Goal: Communication & Community: Answer question/provide support

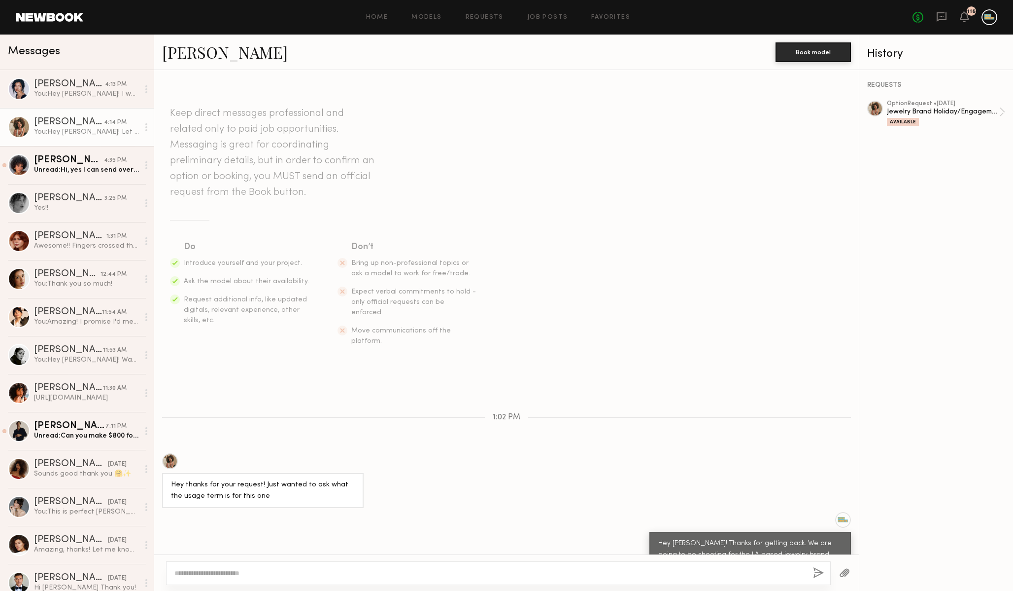
scroll to position [756, 0]
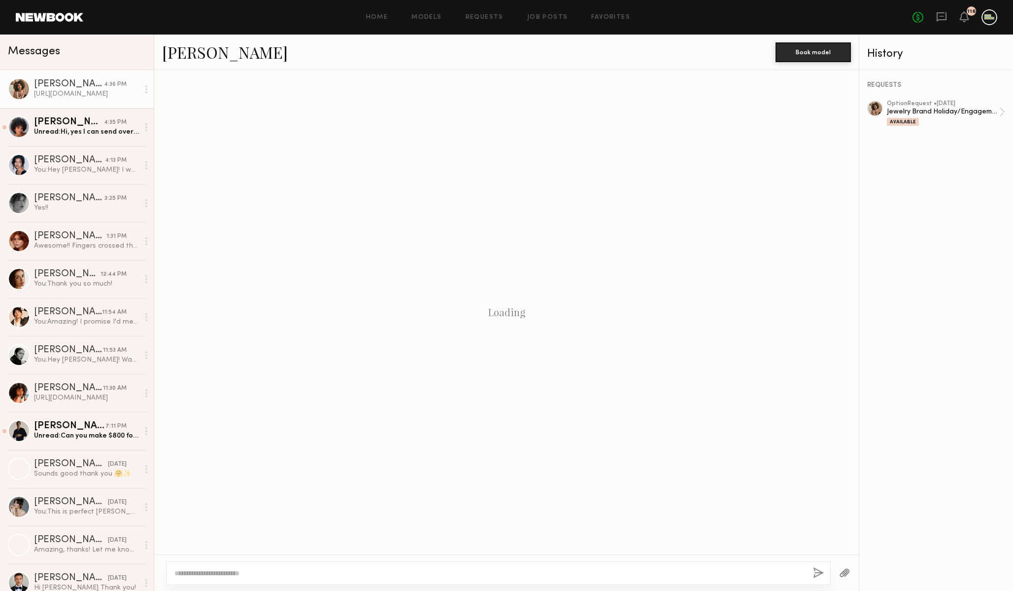
scroll to position [481, 0]
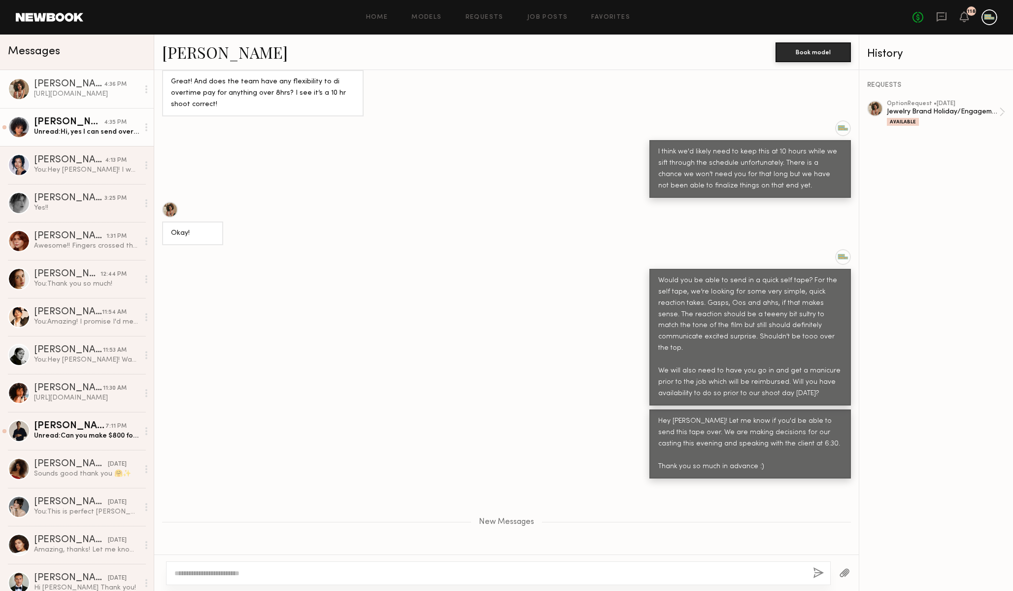
click at [102, 135] on div "Unread: Hi, yes I can send over the self tape asap. How would you like me to se…" at bounding box center [86, 131] width 105 height 9
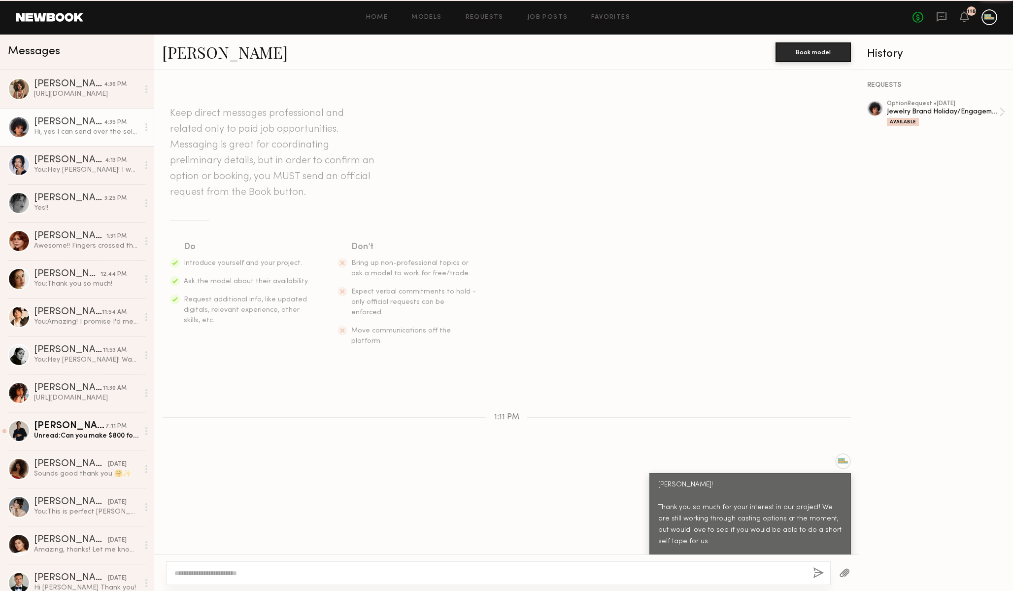
scroll to position [230, 0]
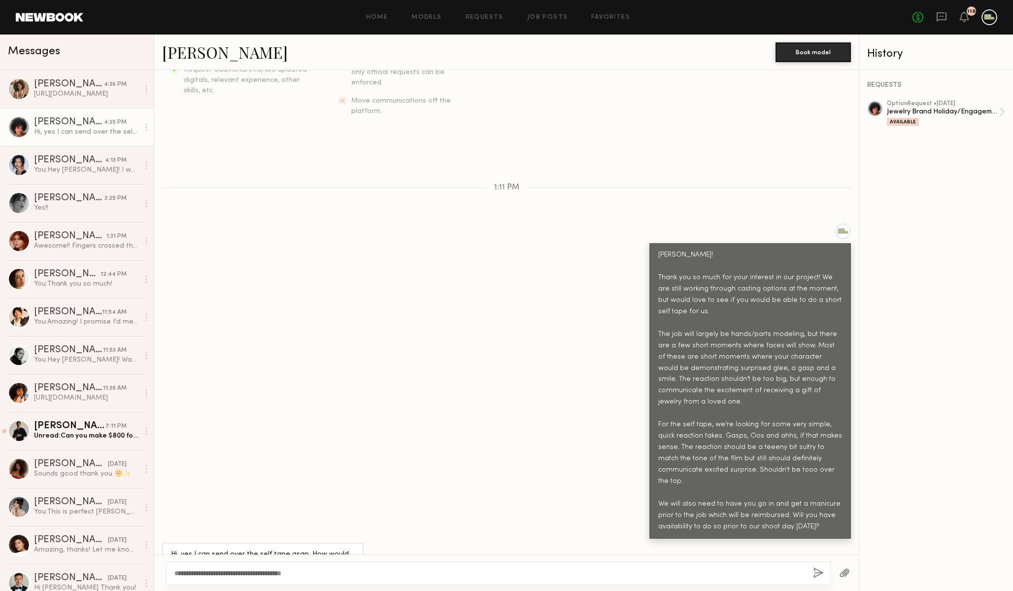
type textarea "**********"
click at [813, 575] on div "**********" at bounding box center [498, 573] width 665 height 24
click at [817, 571] on button "button" at bounding box center [818, 573] width 11 height 12
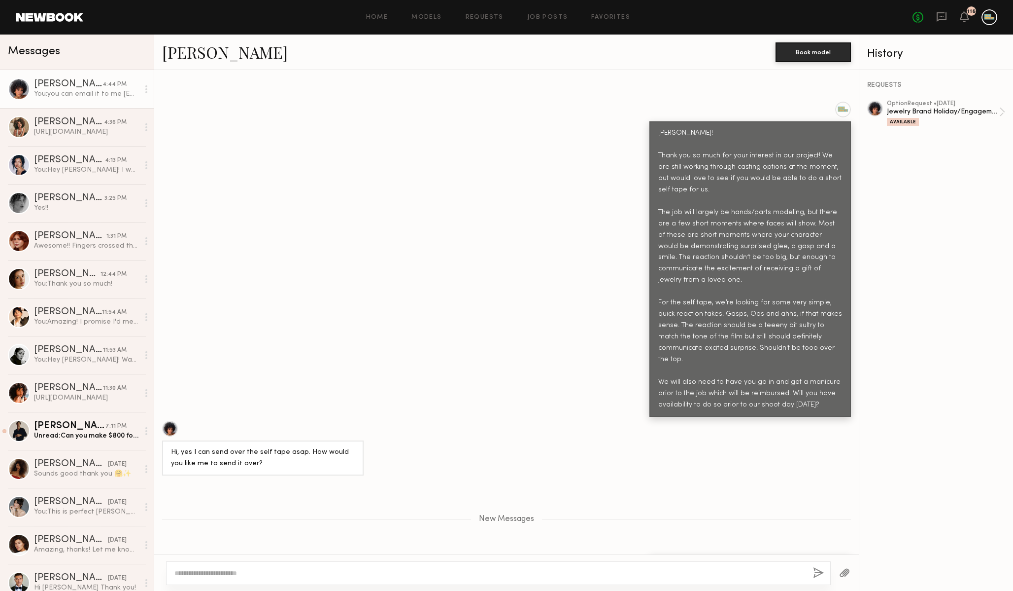
scroll to position [413, 0]
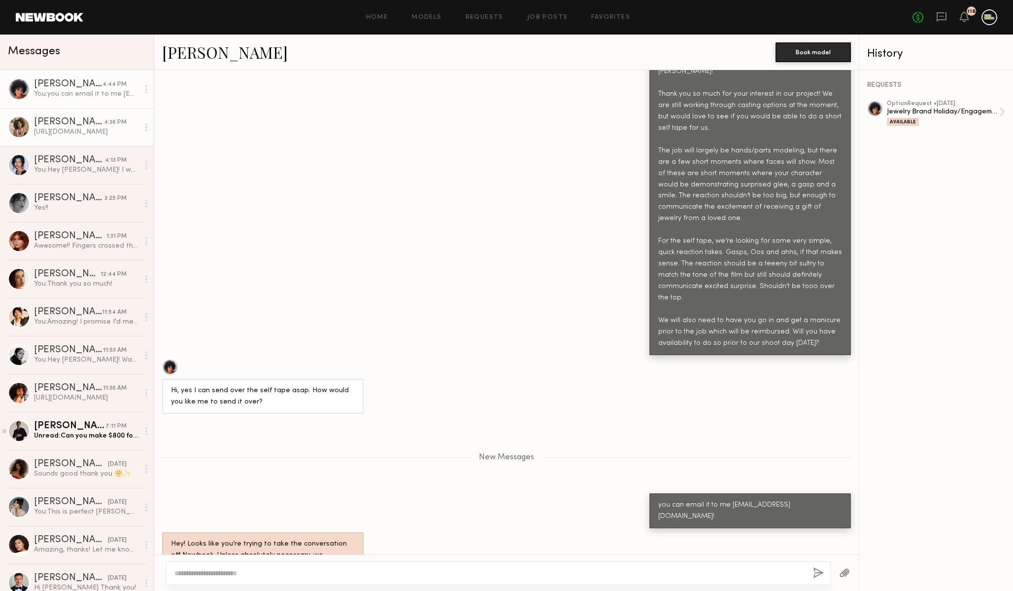
click at [64, 125] on div "Monica M." at bounding box center [69, 122] width 70 height 10
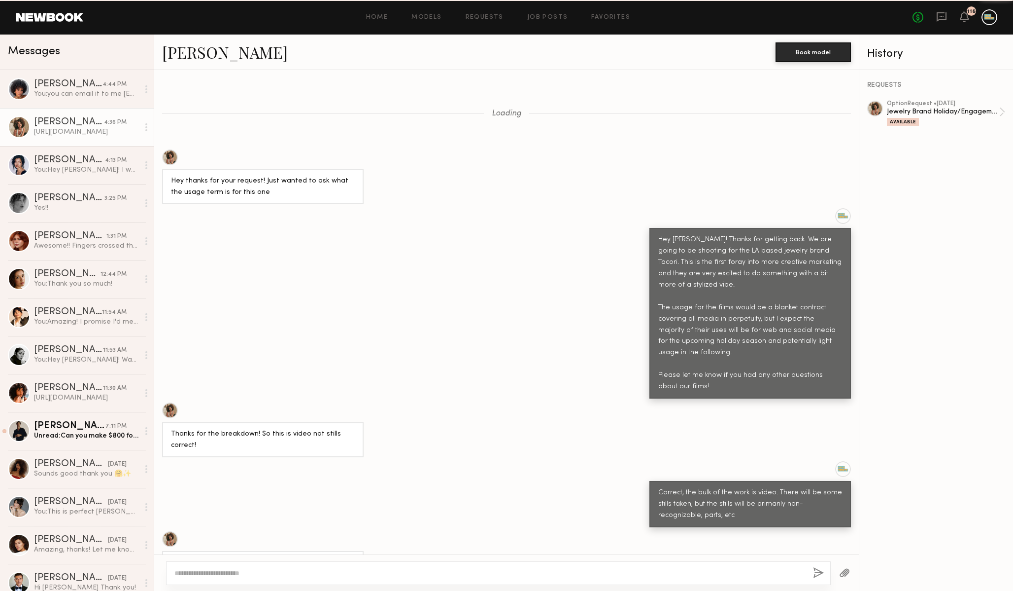
scroll to position [464, 0]
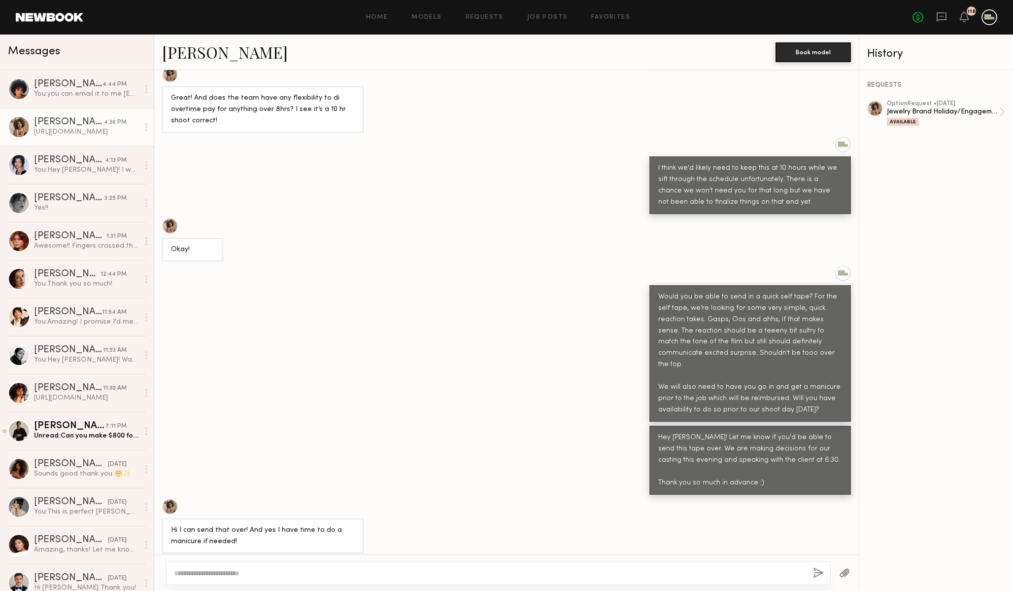
click at [216, 563] on div "https://we.tl/t-2JiYc0K706" at bounding box center [208, 568] width 74 height 11
click at [76, 90] on div "You: you can email it to me jack@jackstrutz.com!" at bounding box center [86, 93] width 105 height 9
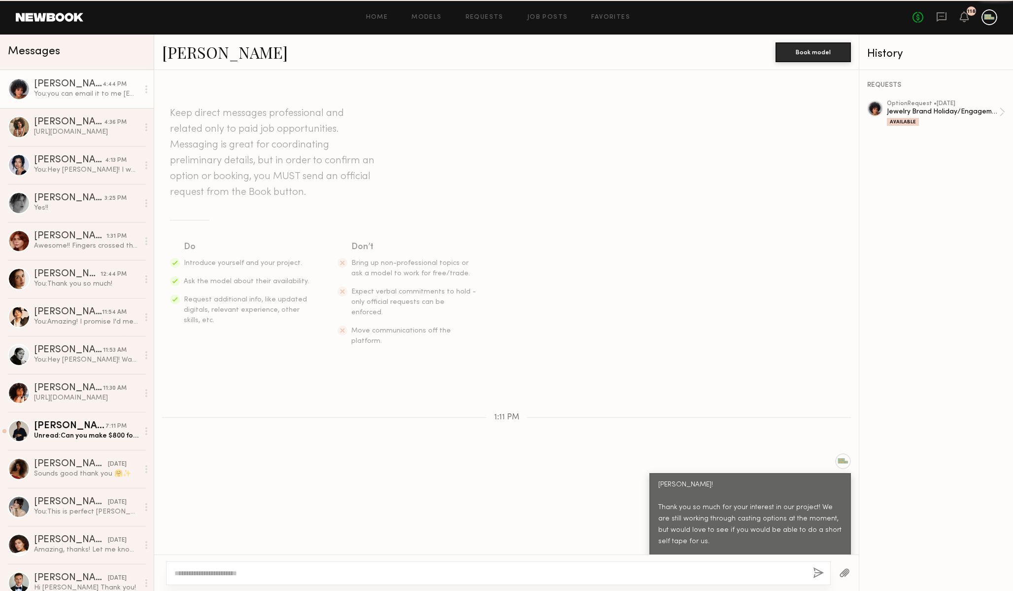
scroll to position [338, 0]
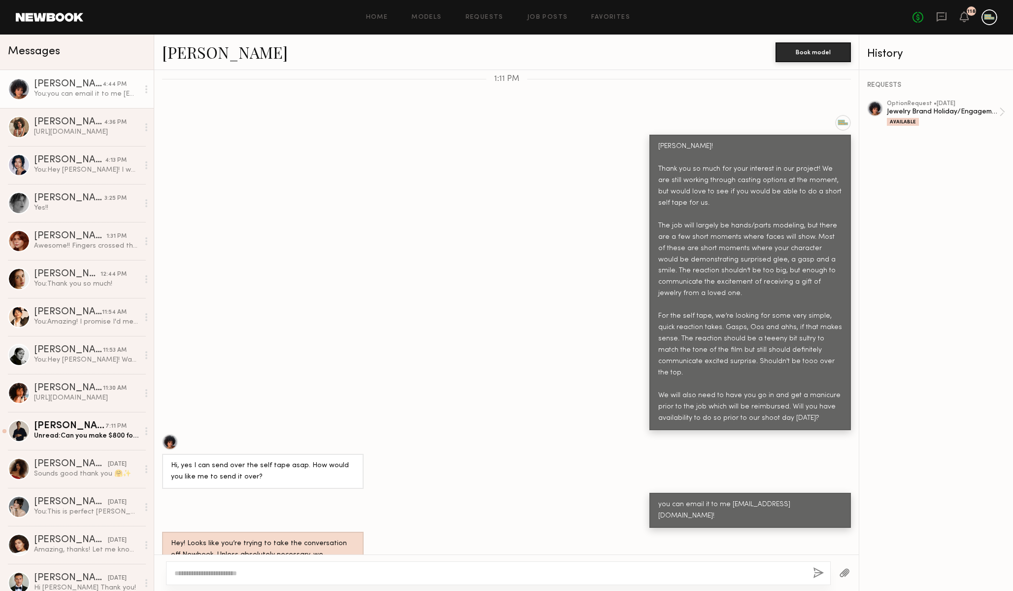
click at [354, 572] on textarea at bounding box center [489, 573] width 631 height 10
type textarea "**********"
click at [816, 572] on button "button" at bounding box center [818, 573] width 11 height 12
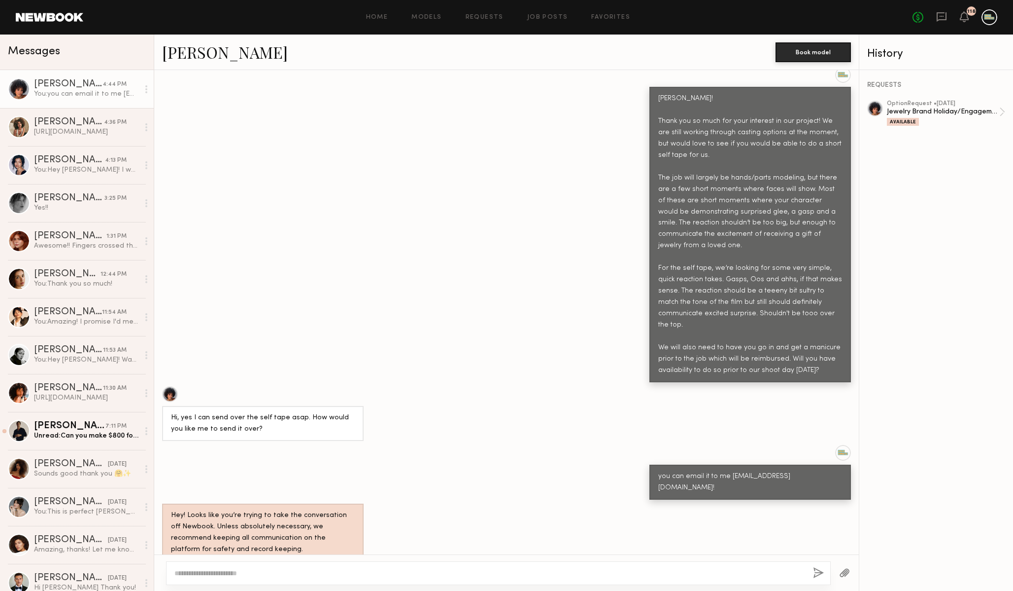
scroll to position [397, 0]
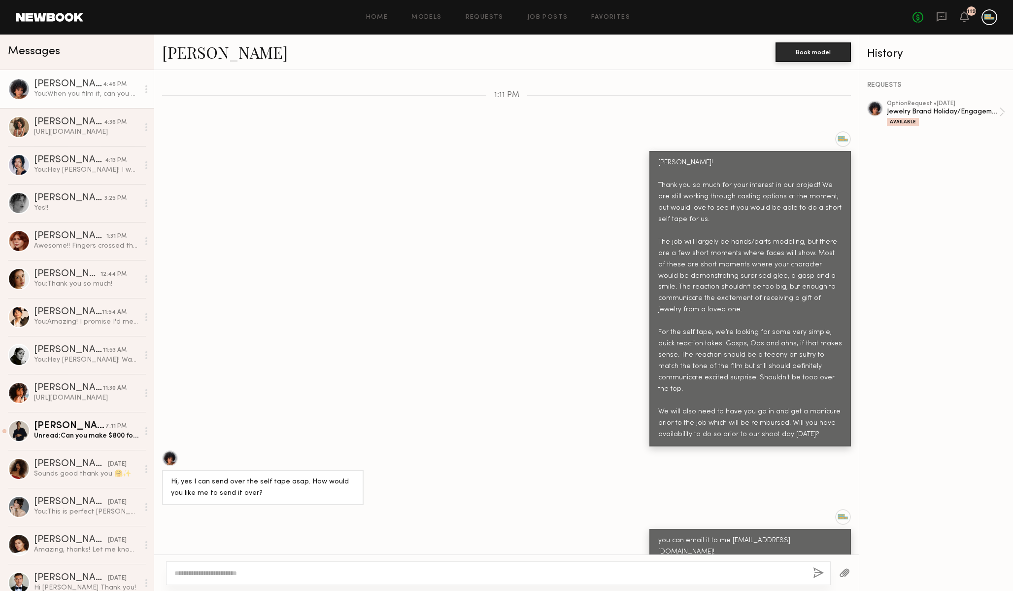
scroll to position [321, 0]
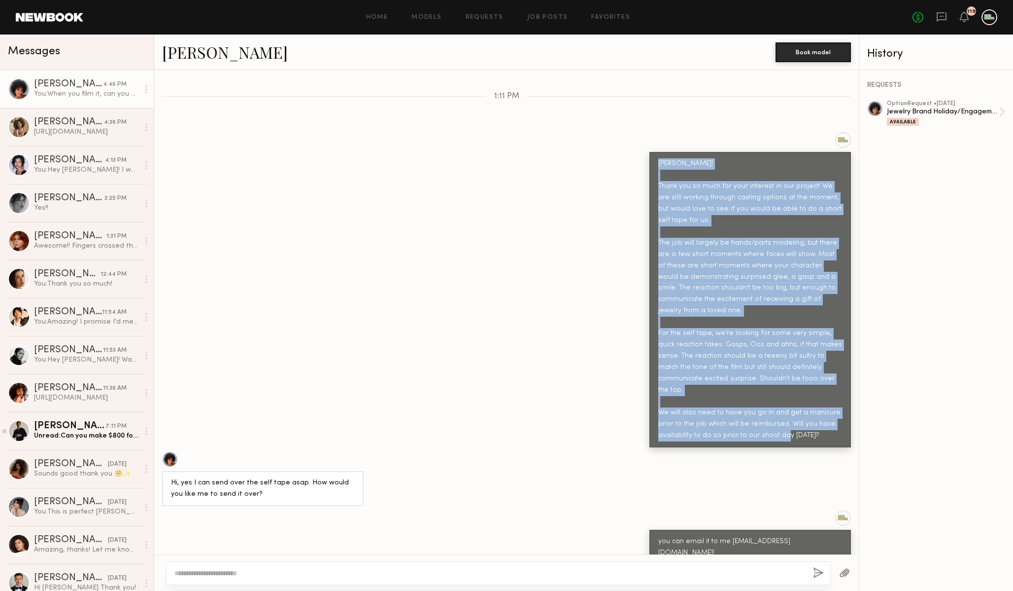
drag, startPoint x: 658, startPoint y: 141, endPoint x: 829, endPoint y: 413, distance: 321.4
click at [829, 413] on div "Hiya! Thank you so much for your interest in our project! We are still working …" at bounding box center [751, 299] width 202 height 295
copy div "Hiya! Thank you so much for your interest in our project! We are still working …"
click at [487, 18] on link "Requests" at bounding box center [485, 17] width 38 height 6
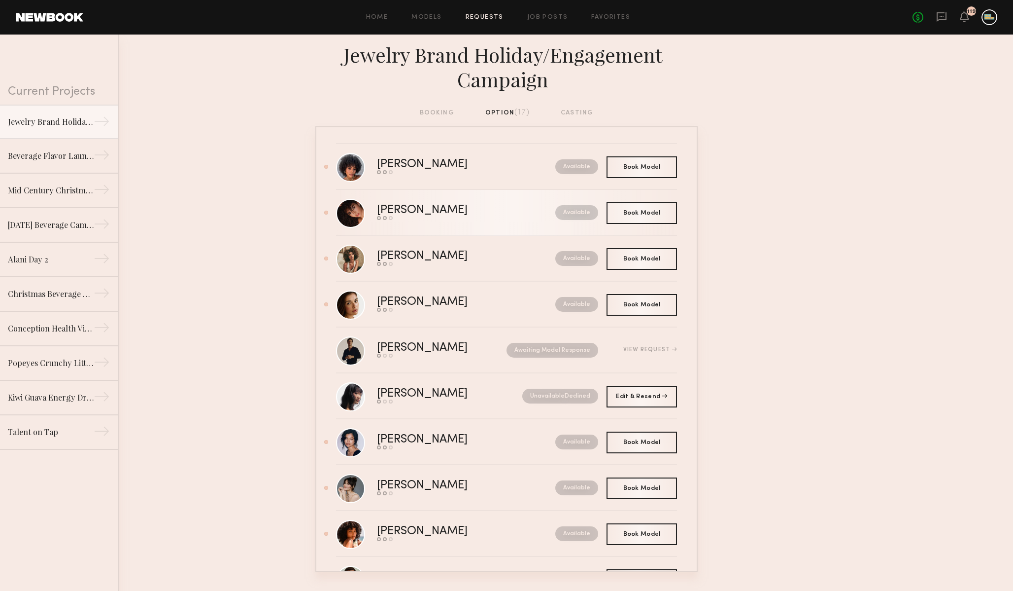
click at [441, 213] on div "[PERSON_NAME]" at bounding box center [444, 210] width 135 height 11
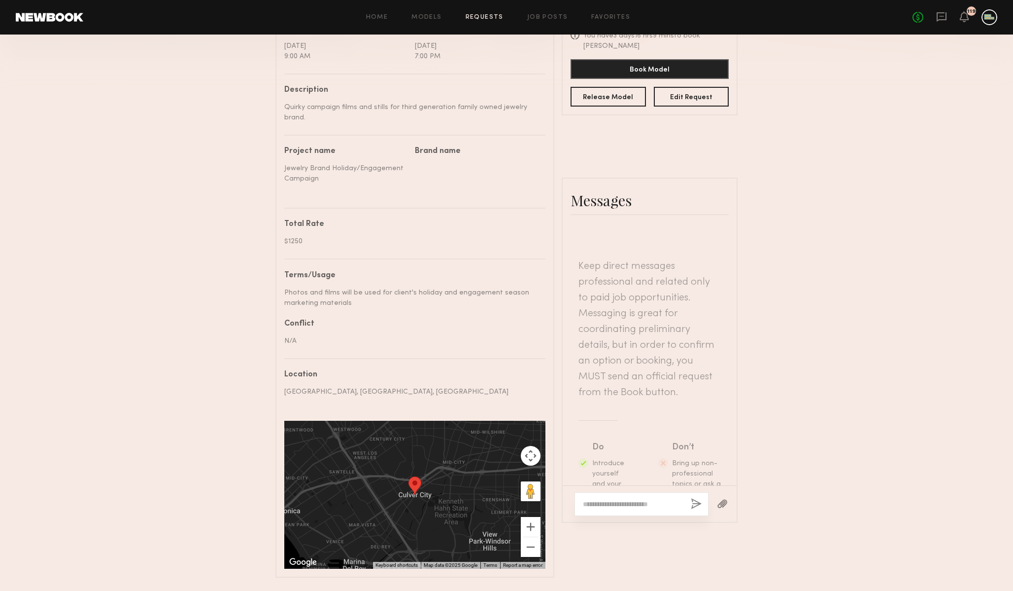
scroll to position [354, 0]
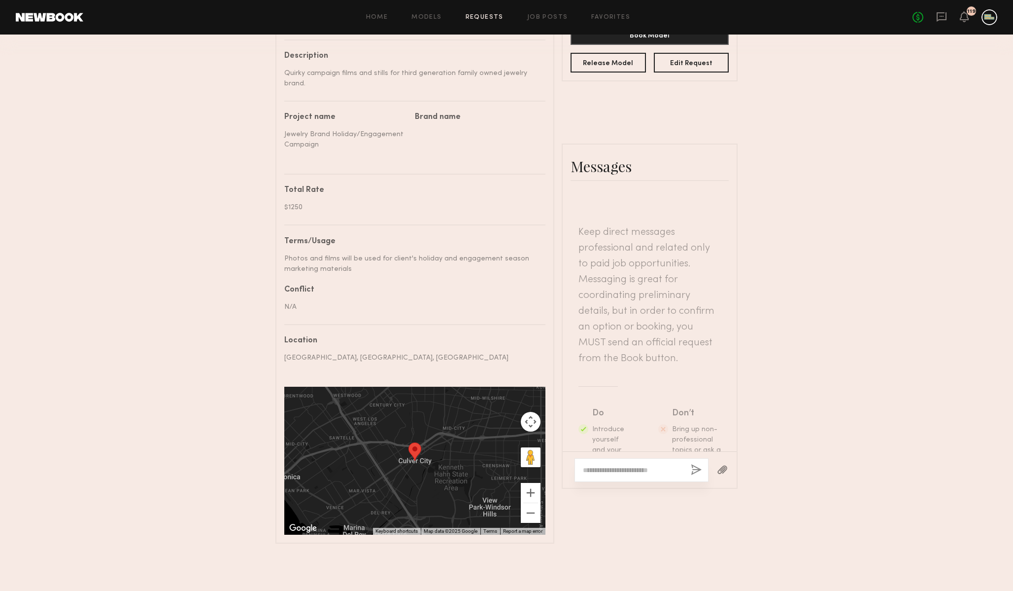
click at [644, 465] on textarea at bounding box center [633, 470] width 100 height 10
paste textarea "**********"
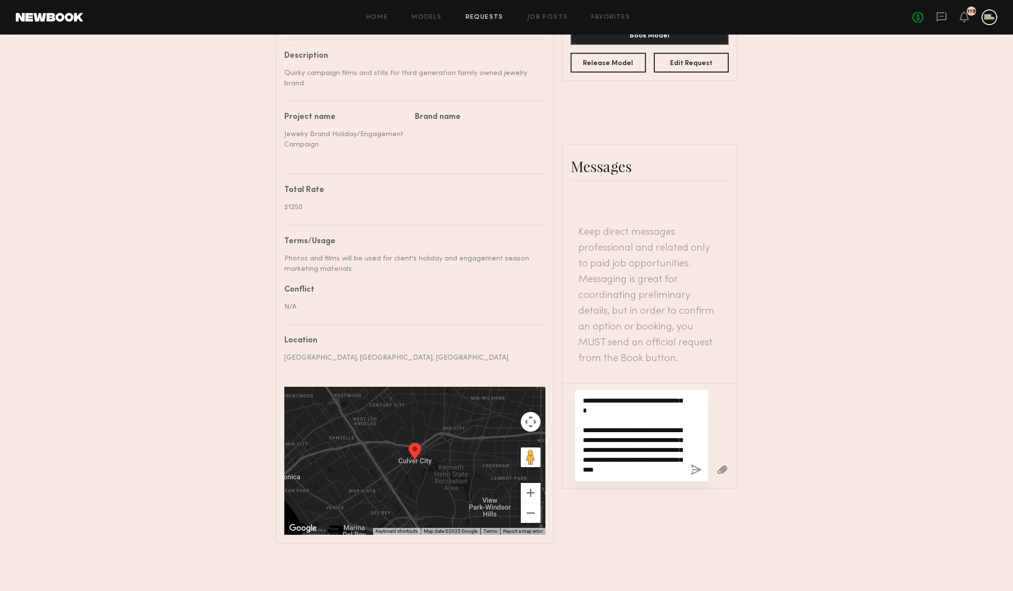
scroll to position [306, 0]
type textarea "**********"
click at [697, 464] on button "button" at bounding box center [696, 470] width 11 height 12
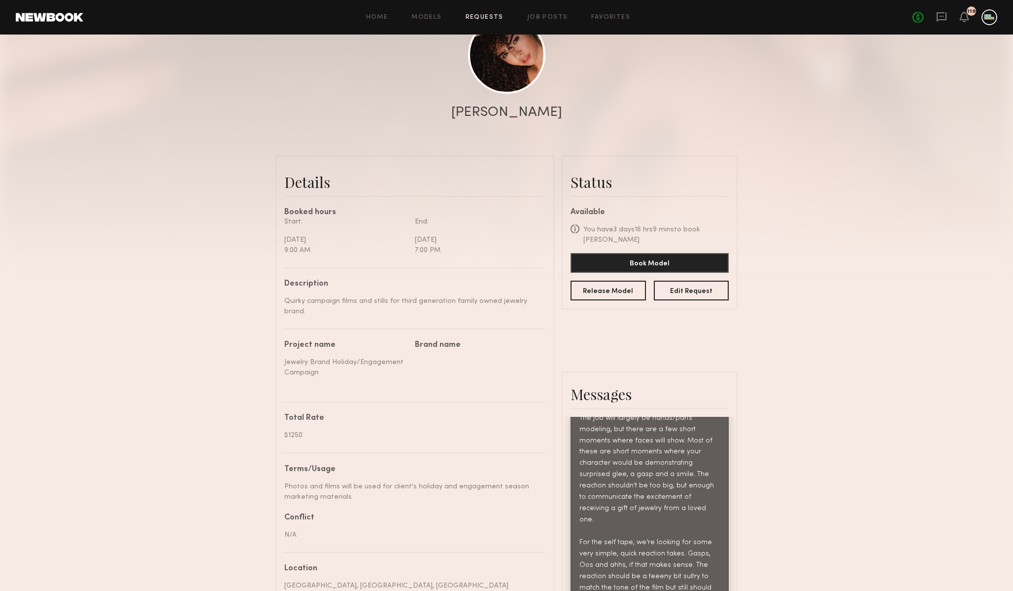
scroll to position [0, 0]
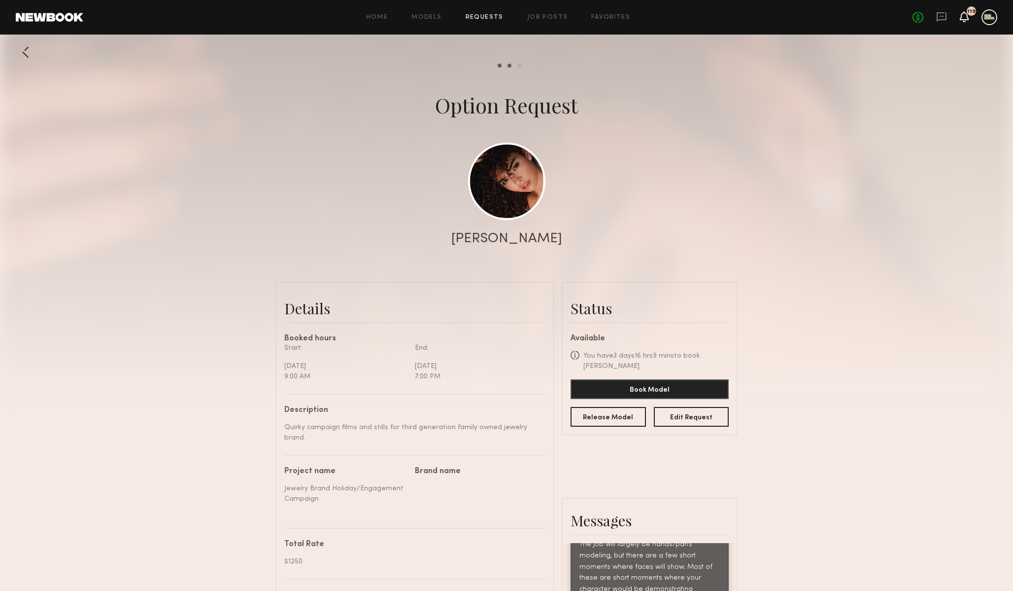
click at [961, 18] on icon at bounding box center [965, 16] width 8 height 7
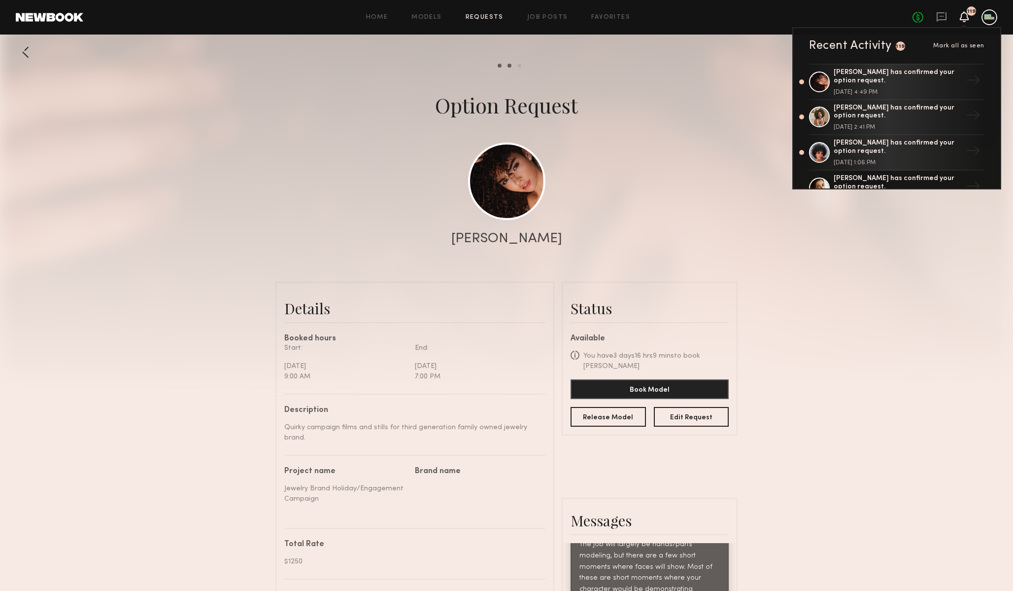
click at [718, 230] on div at bounding box center [506, 197] width 1013 height 394
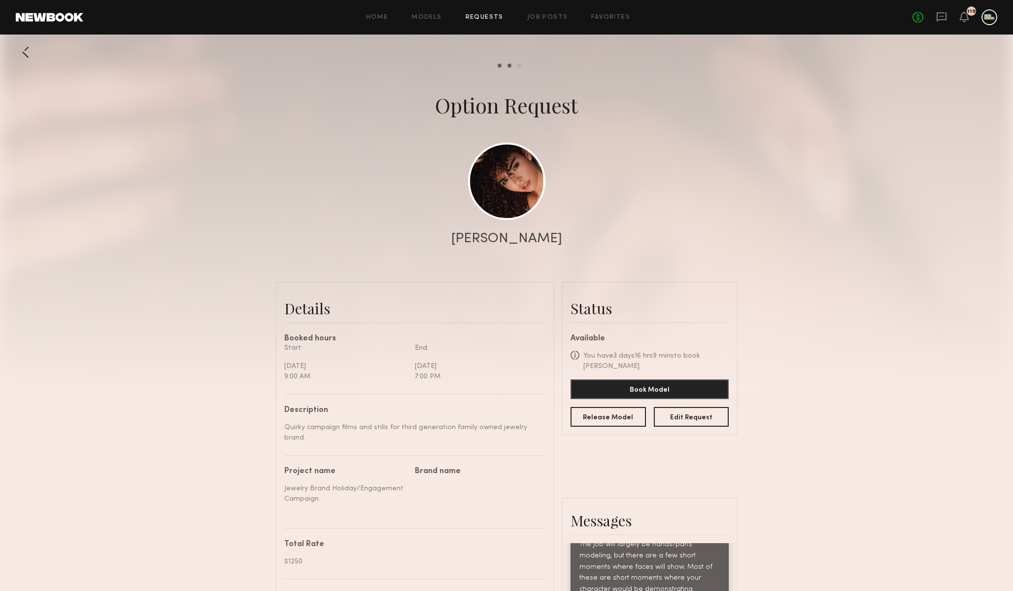
click at [459, 320] on div "Details Booked hours Start: Monday, September 15 9:00 AM End: Monday, September…" at bounding box center [414, 589] width 261 height 598
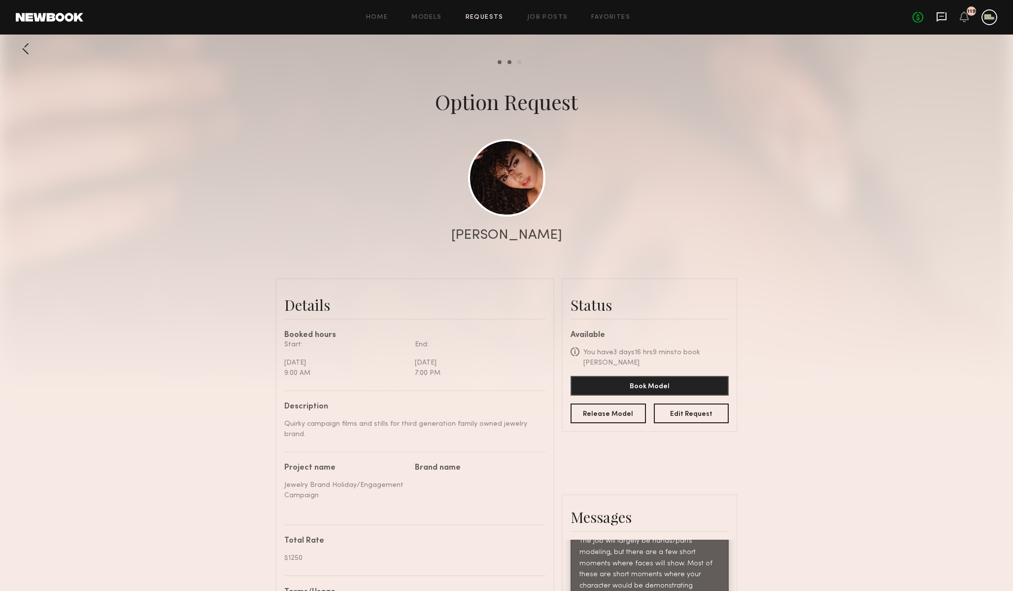
click at [939, 13] on icon at bounding box center [942, 16] width 10 height 9
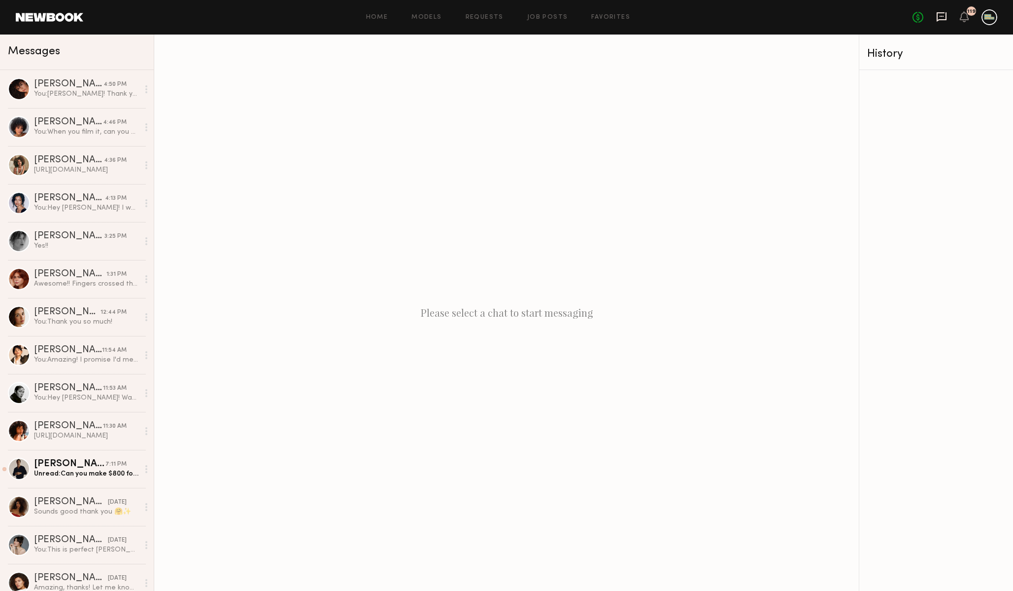
click at [945, 14] on icon at bounding box center [942, 16] width 11 height 11
click at [486, 15] on link "Requests" at bounding box center [485, 17] width 38 height 6
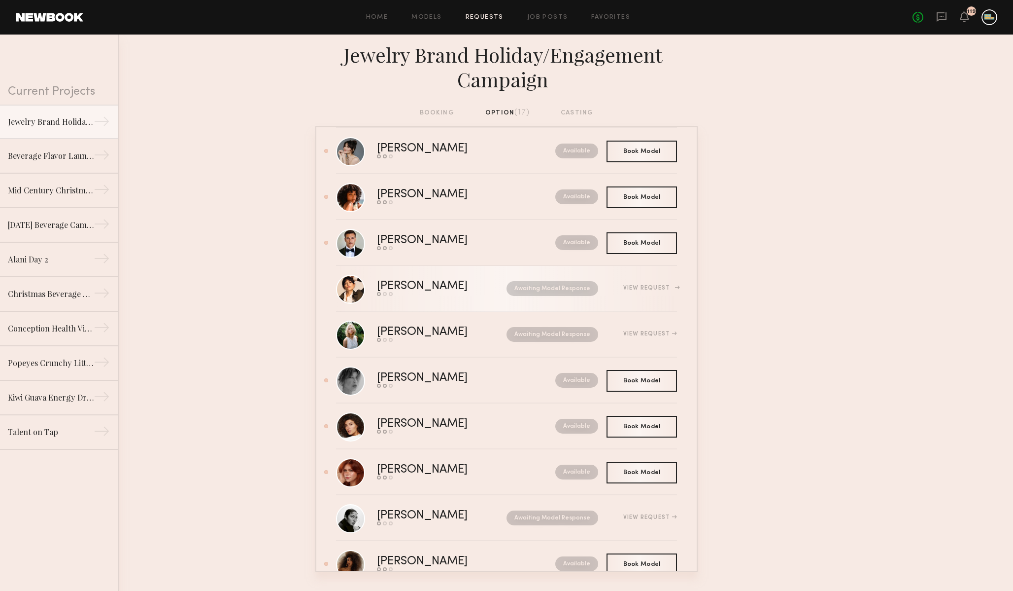
scroll to position [338, 0]
click at [939, 12] on icon at bounding box center [942, 16] width 10 height 9
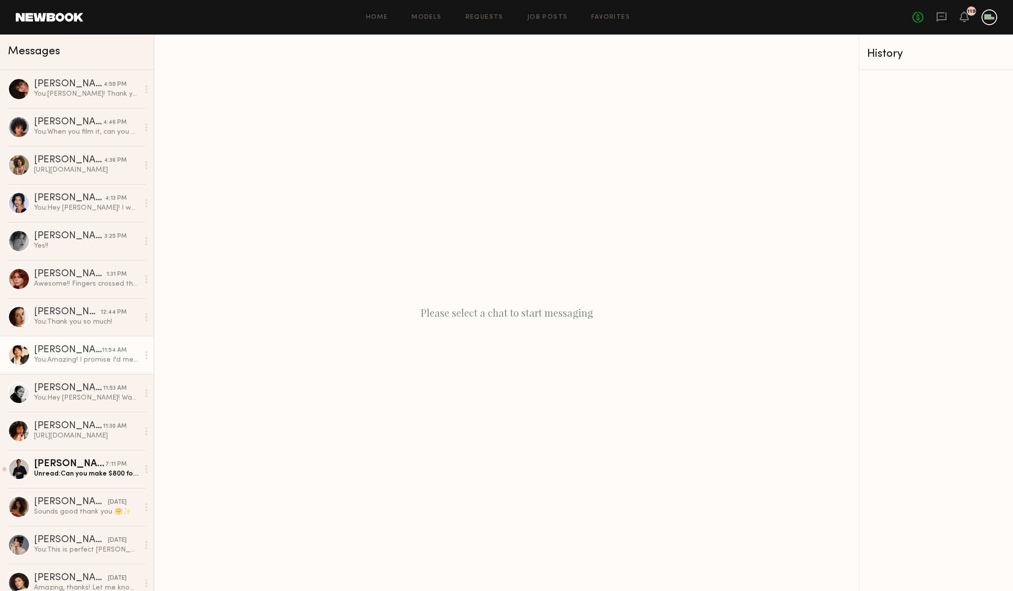
click at [54, 350] on div "Gabriela B." at bounding box center [68, 350] width 68 height 10
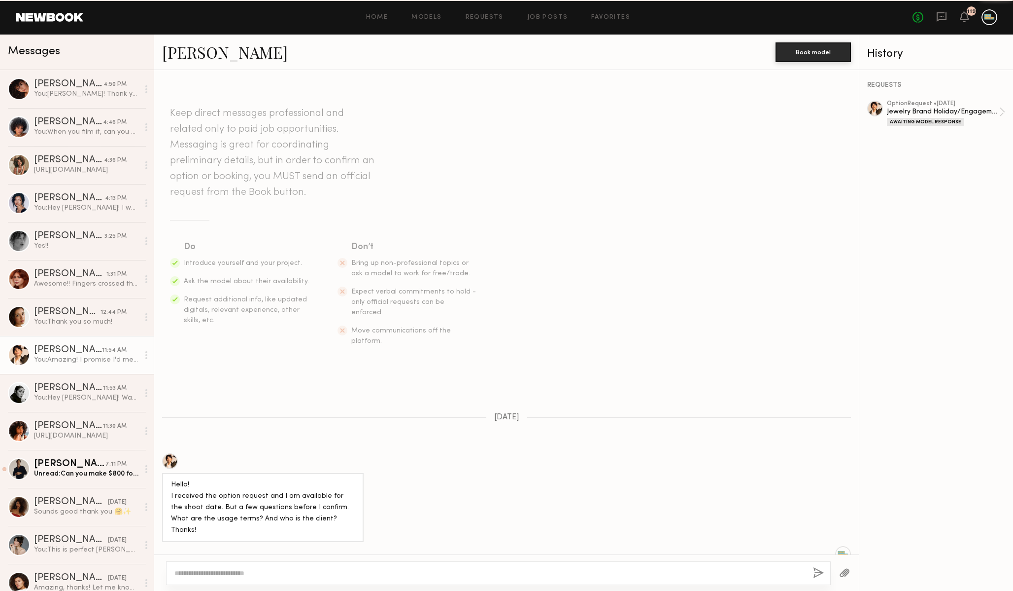
scroll to position [780, 0]
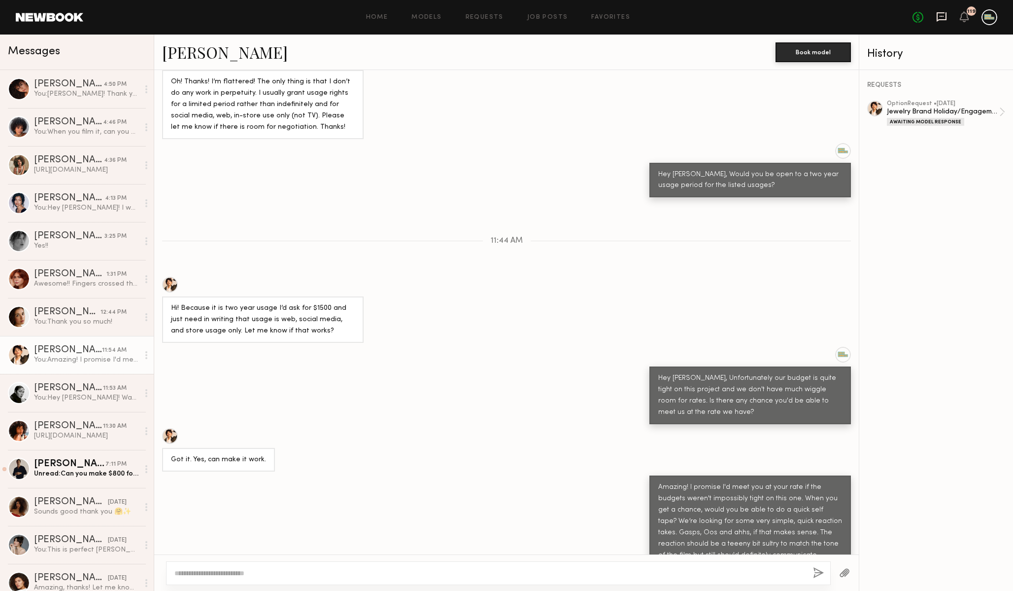
click at [938, 19] on icon at bounding box center [942, 16] width 10 height 9
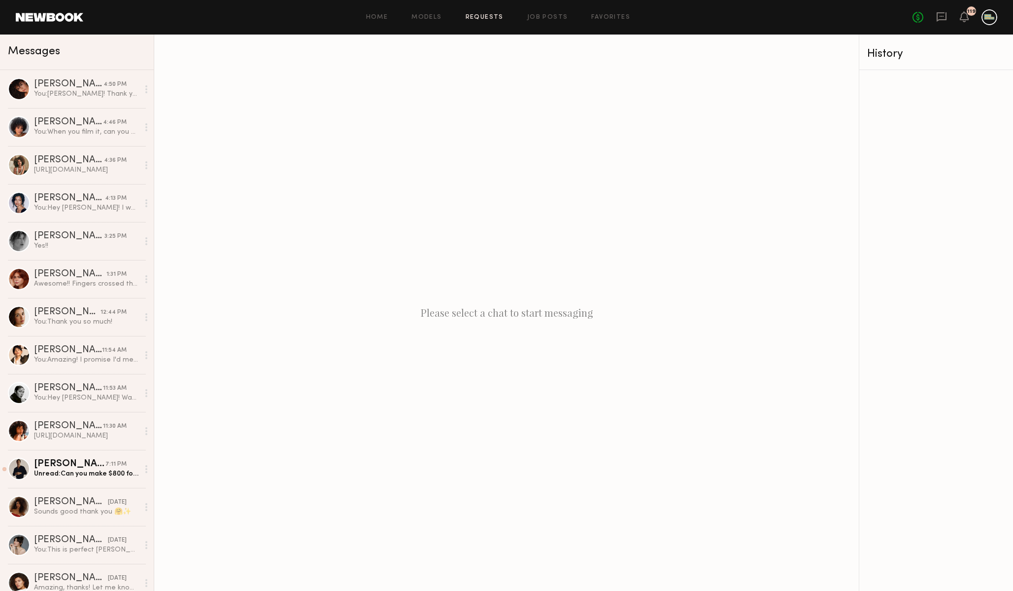
click at [493, 16] on link "Requests" at bounding box center [485, 17] width 38 height 6
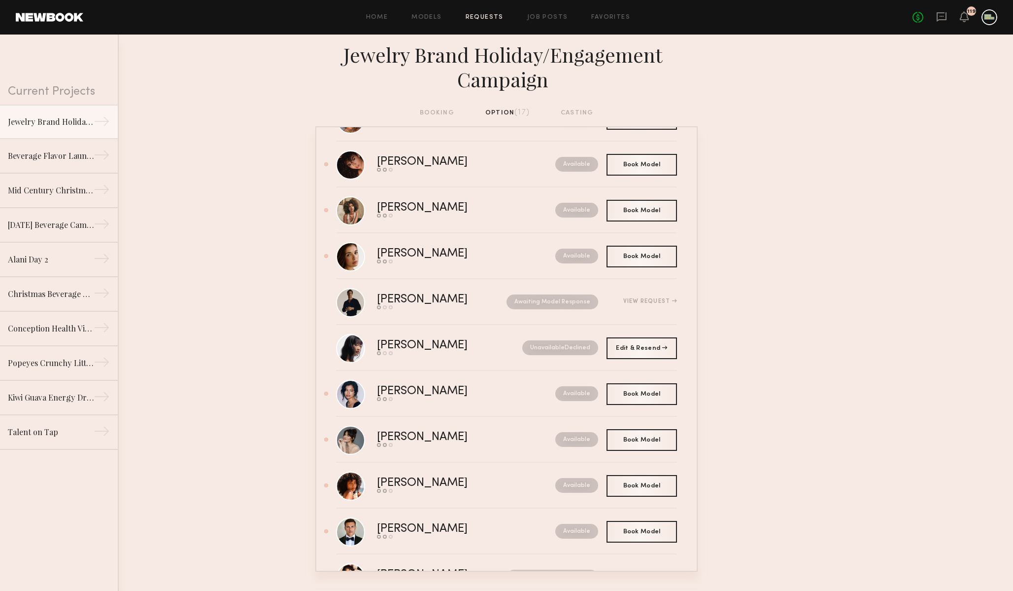
scroll to position [51, 0]
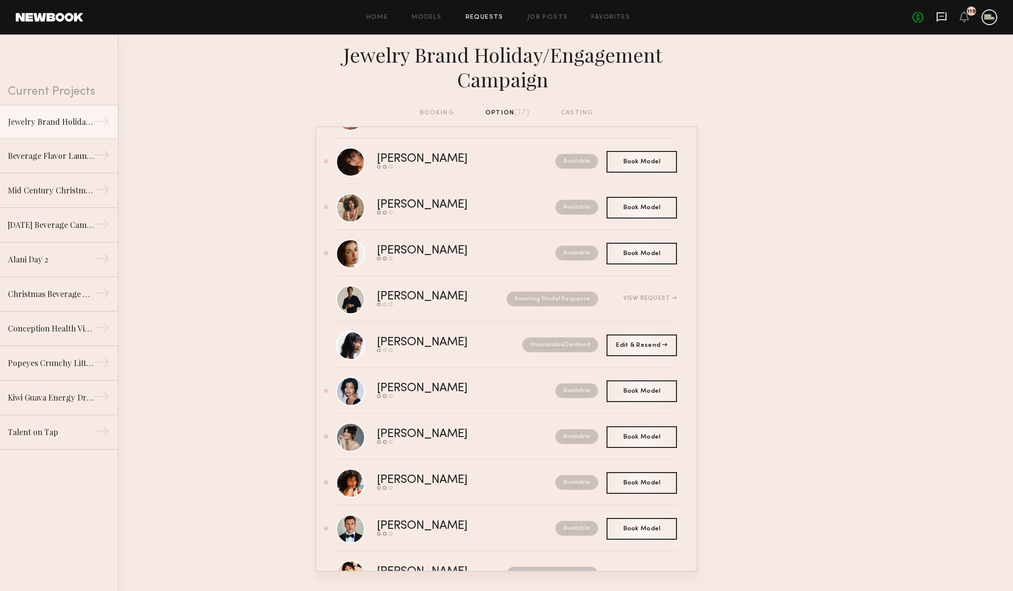
click at [938, 15] on icon at bounding box center [942, 16] width 10 height 9
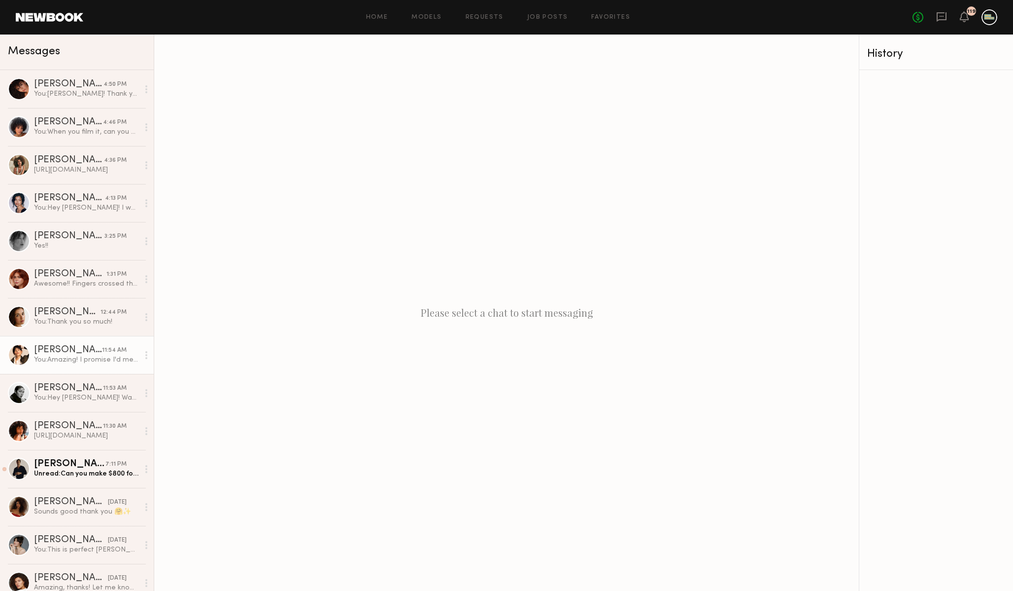
click at [62, 362] on div "You: Amazing! I promise I'd meet you at your rate if the budgets weren't imposs…" at bounding box center [86, 359] width 105 height 9
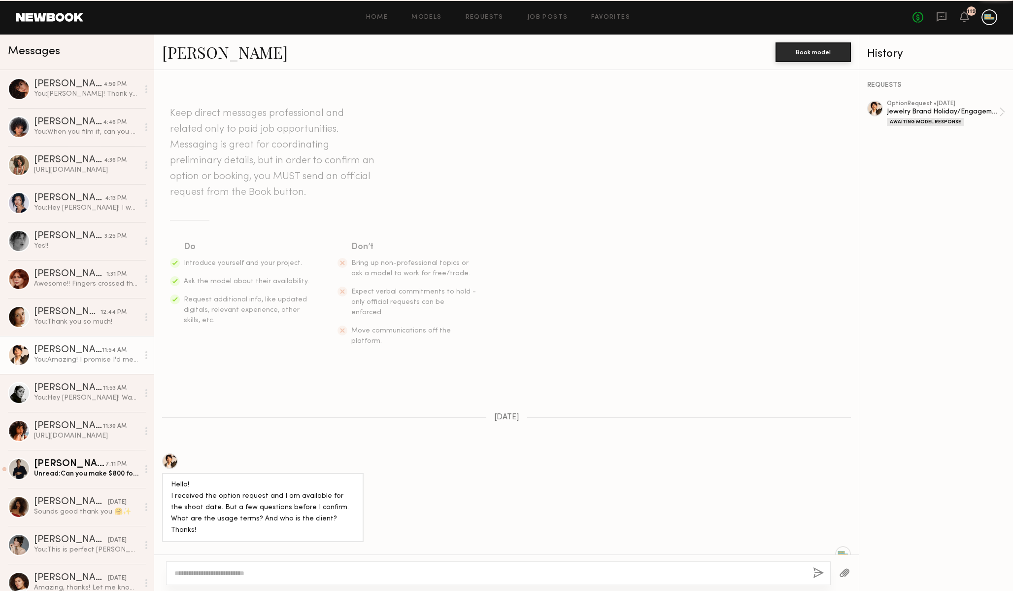
scroll to position [780, 0]
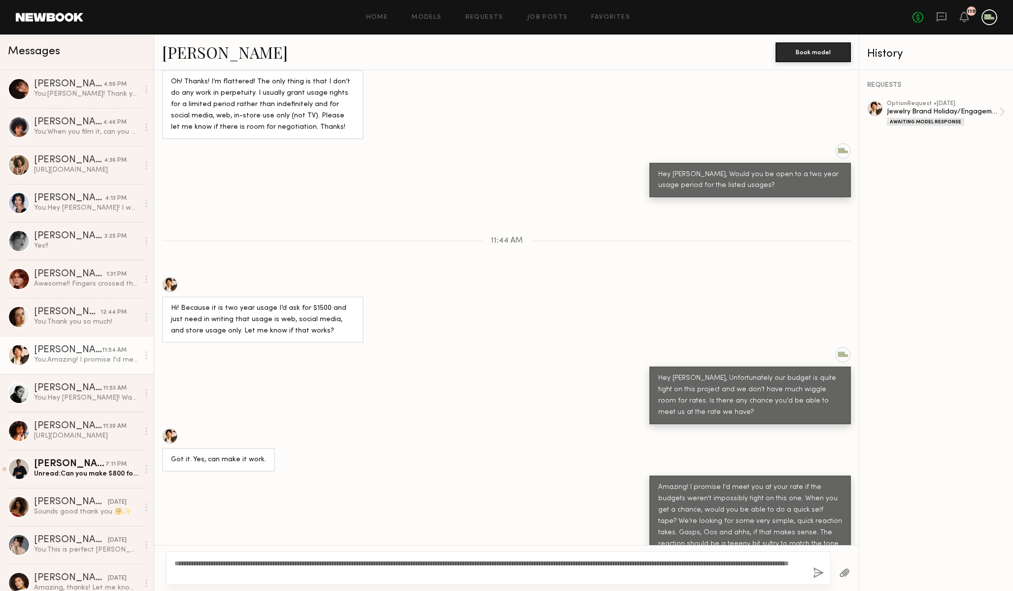
type textarea "**********"
click at [815, 571] on button "button" at bounding box center [818, 573] width 11 height 12
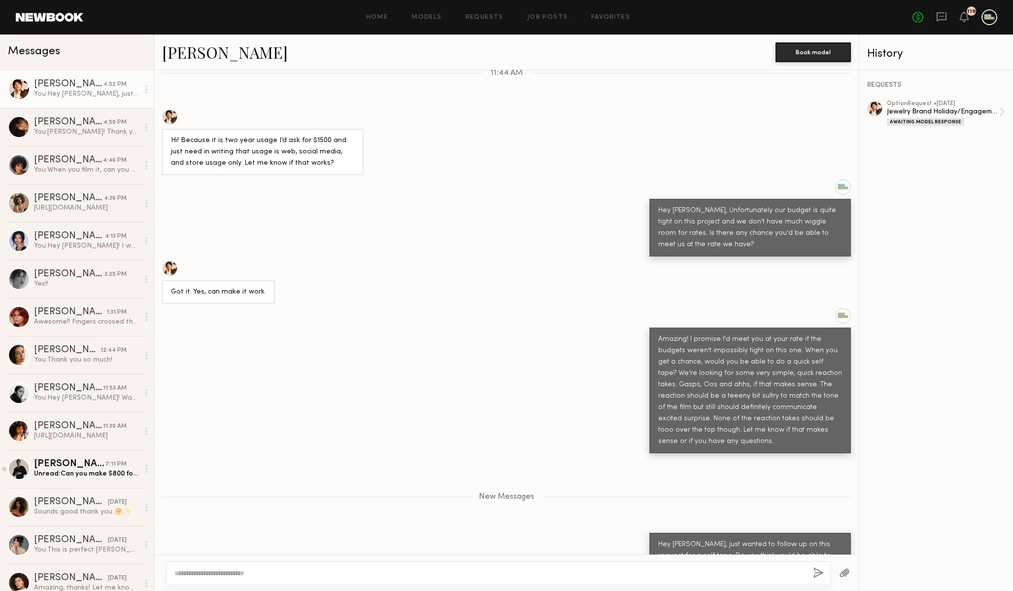
click at [412, 568] on textarea at bounding box center [489, 573] width 631 height 10
click at [290, 569] on textarea "**********" at bounding box center [489, 573] width 631 height 10
type textarea "**********"
click at [814, 569] on button "button" at bounding box center [818, 573] width 11 height 12
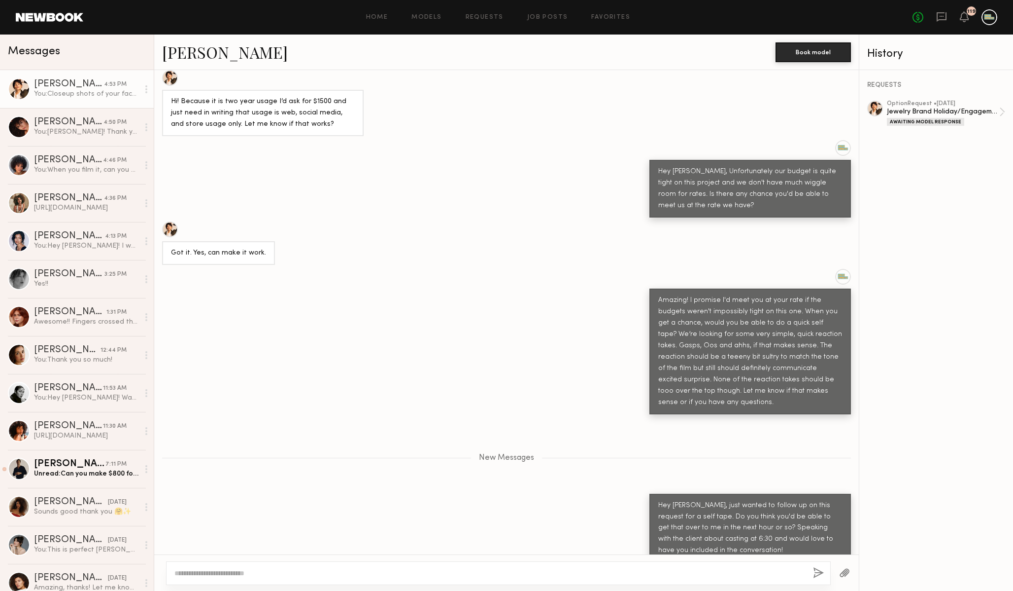
click at [49, 16] on link at bounding box center [50, 17] width 68 height 9
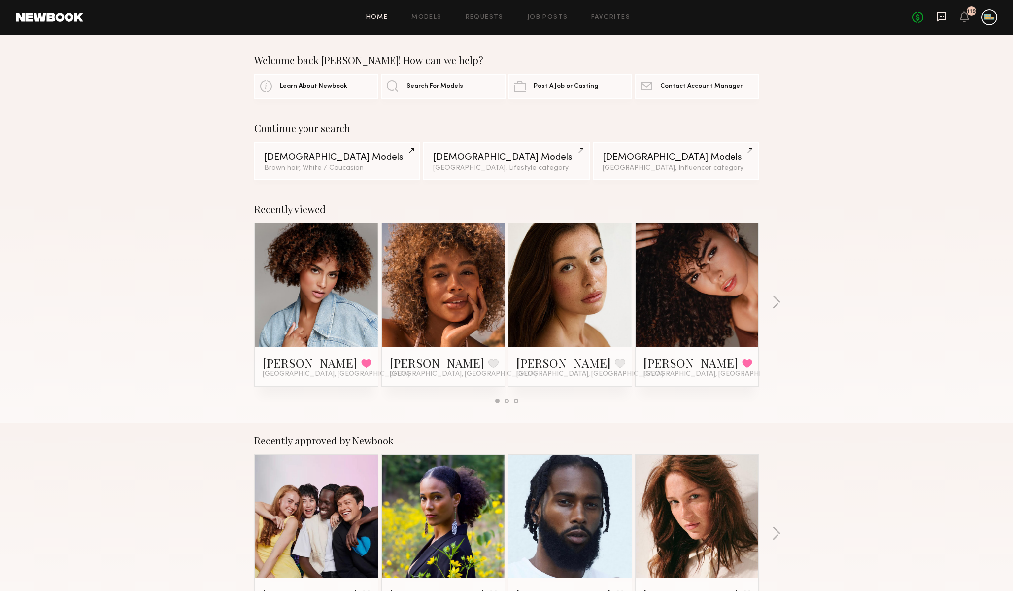
click at [940, 13] on icon at bounding box center [942, 16] width 10 height 9
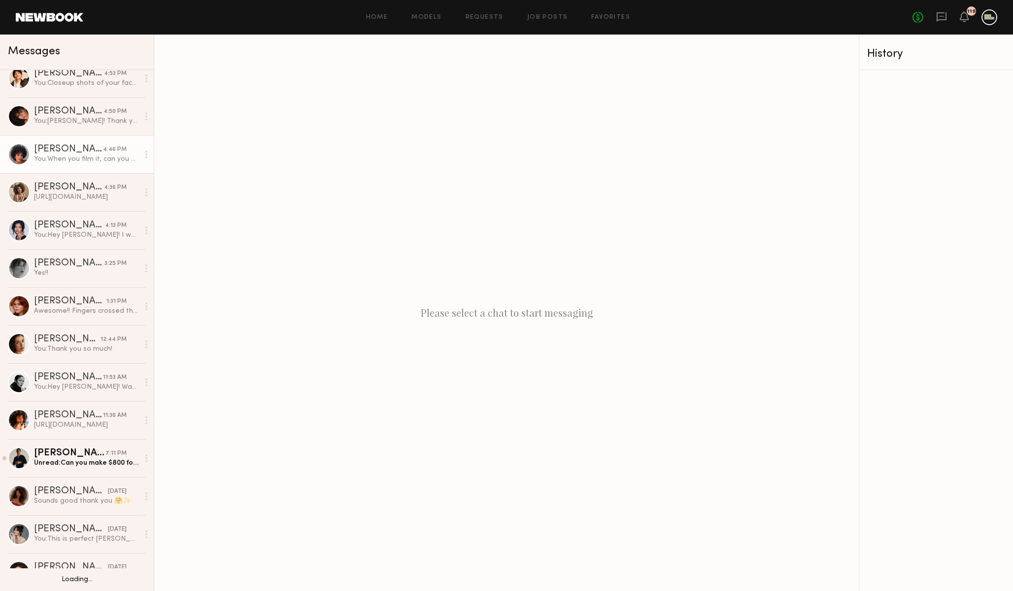
scroll to position [12, 0]
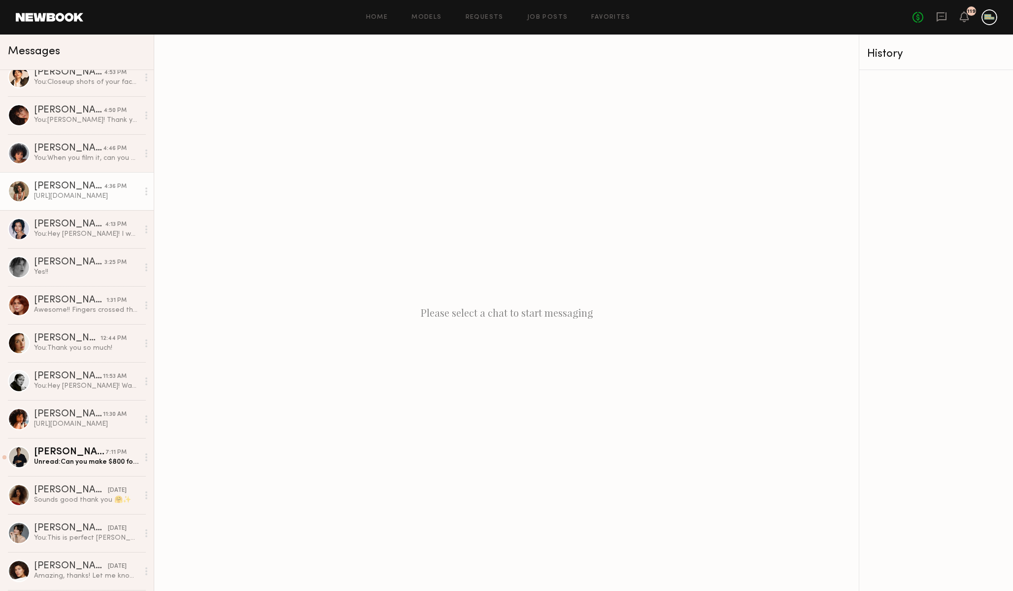
click at [75, 196] on div "https://we.tl/t-2JiYc0K706" at bounding box center [86, 195] width 105 height 9
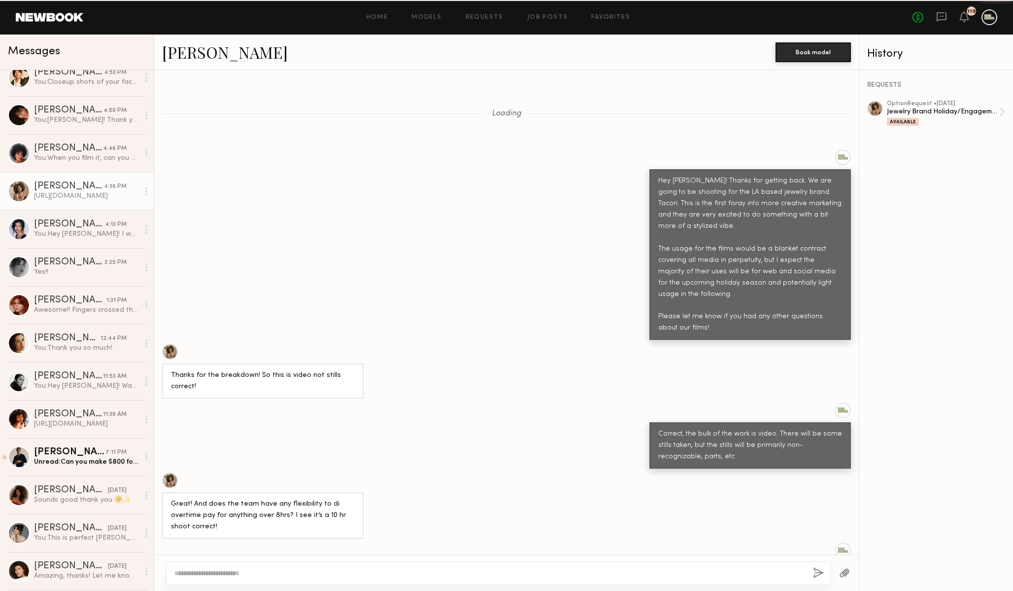
scroll to position [406, 0]
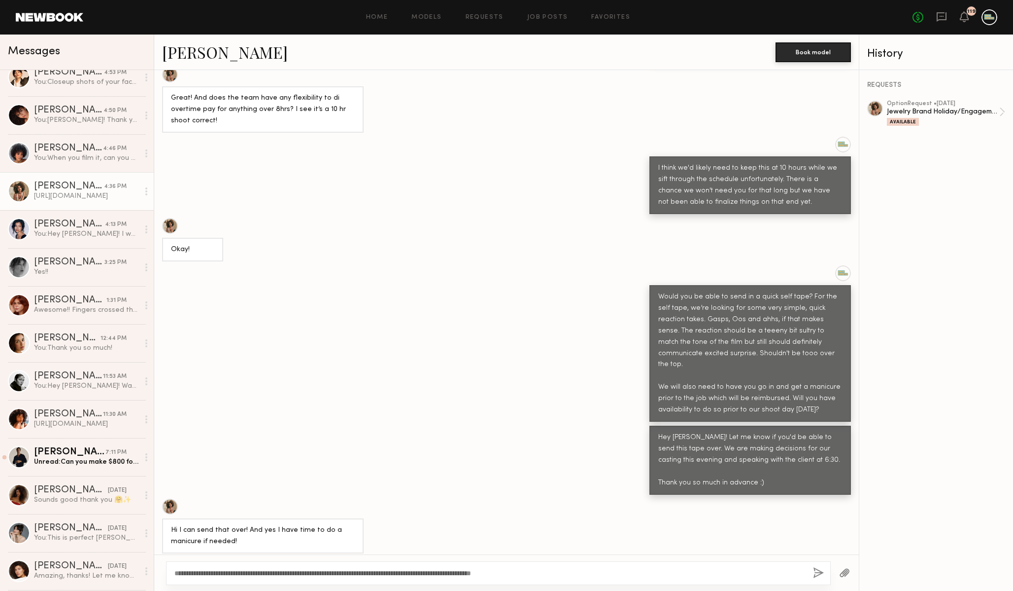
type textarea "**********"
click at [819, 570] on button "button" at bounding box center [818, 573] width 11 height 12
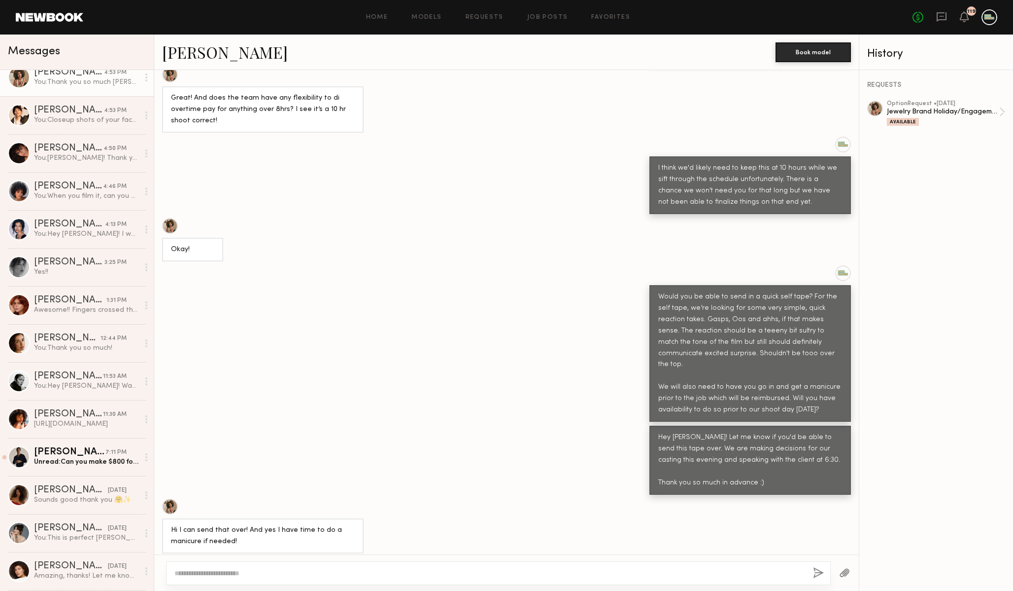
scroll to position [0, 0]
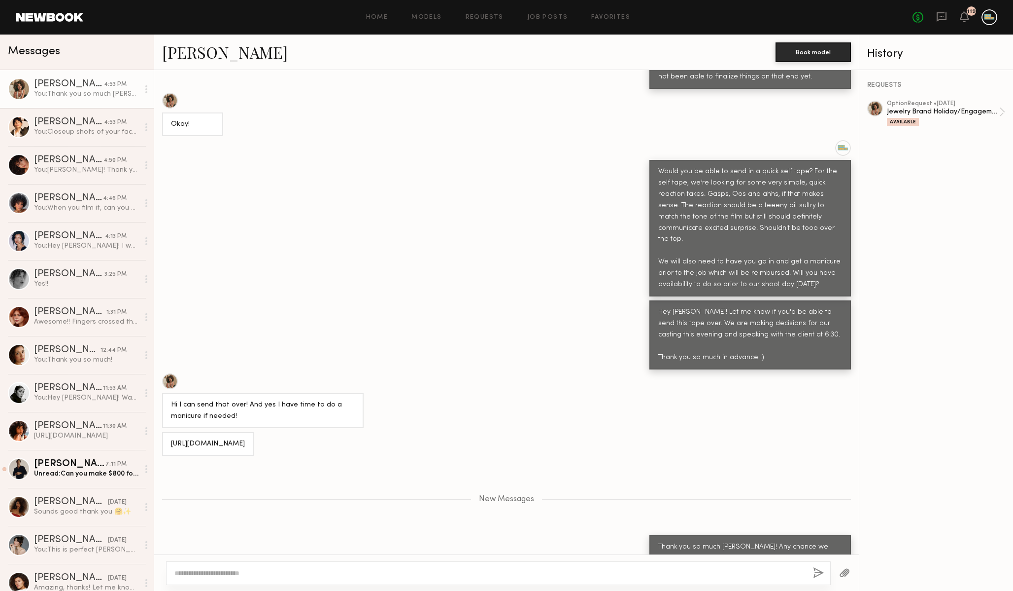
click at [51, 14] on link at bounding box center [50, 17] width 68 height 9
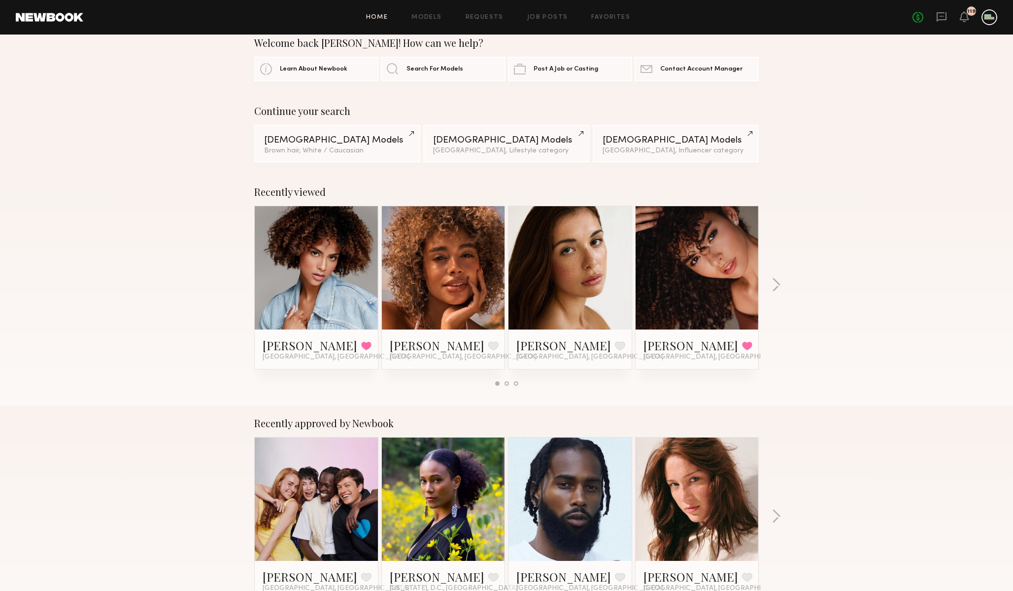
scroll to position [18, 0]
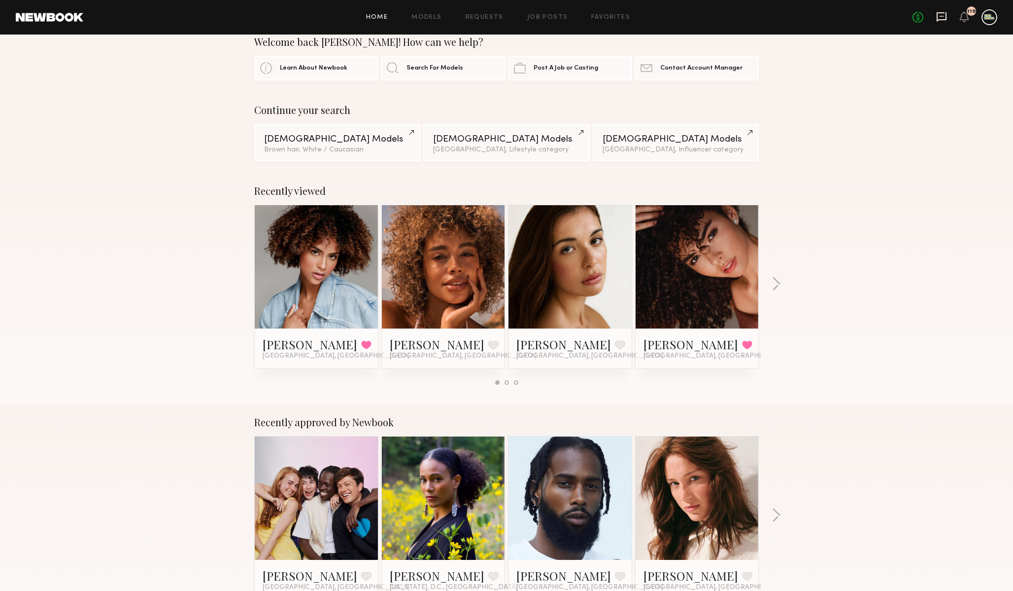
click at [940, 11] on icon at bounding box center [942, 16] width 11 height 11
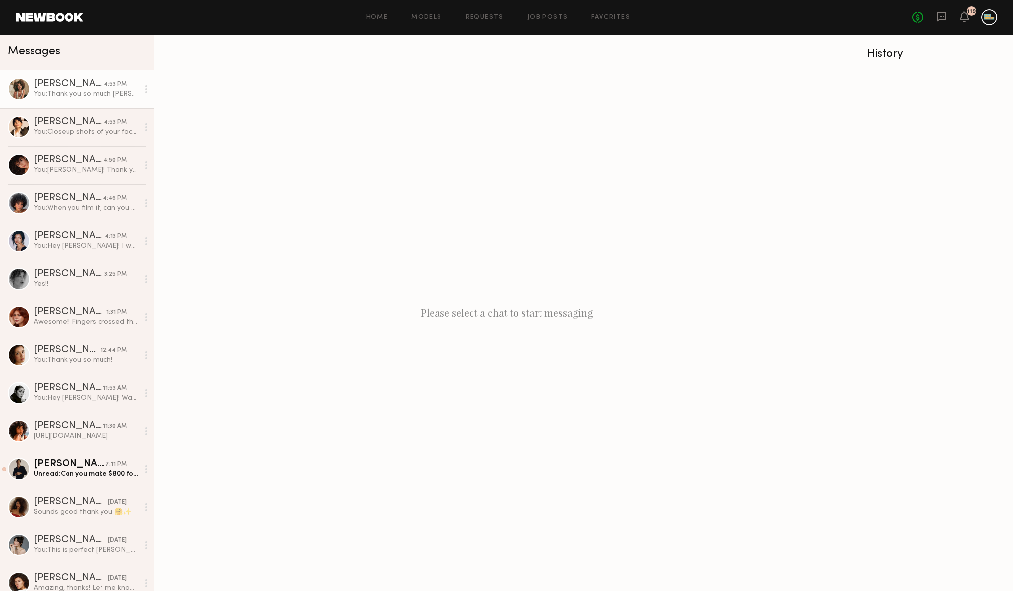
click at [48, 96] on div "You: Thank you so much Monica! Any chance we could get just a couple more of th…" at bounding box center [86, 93] width 105 height 9
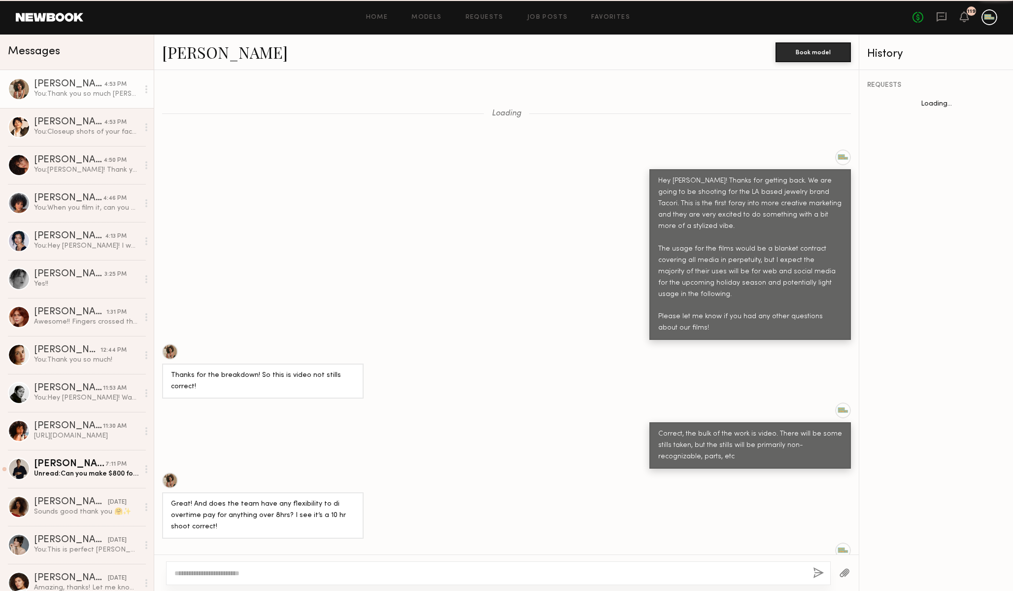
scroll to position [456, 0]
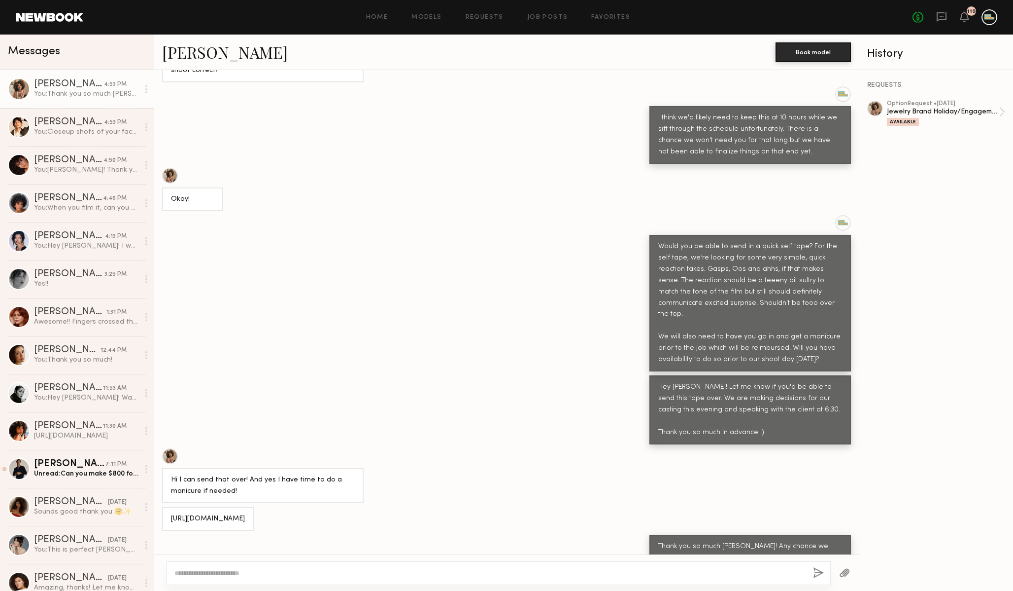
click at [374, 562] on div at bounding box center [498, 573] width 665 height 24
click at [374, 568] on textarea at bounding box center [489, 573] width 631 height 10
type textarea "**********"
click at [818, 570] on button "button" at bounding box center [818, 573] width 11 height 12
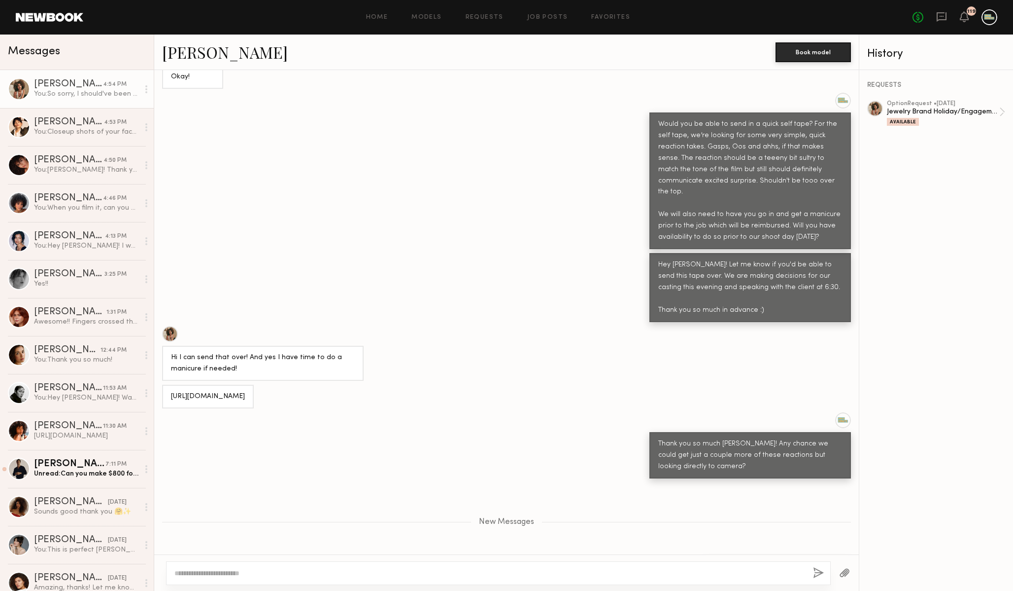
click at [53, 22] on header "Home Models Requests Job Posts Favorites Sign Out No fees up to $5,000 119" at bounding box center [506, 17] width 1013 height 35
click at [62, 128] on div "Unread: Hi! Sorry for delay. I misunderstood, I thought this was for print with…" at bounding box center [86, 131] width 105 height 9
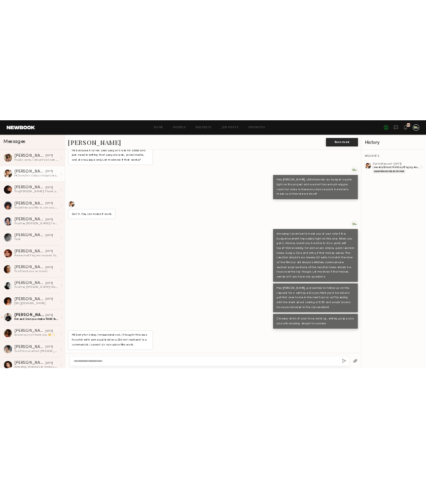
scroll to position [962, 0]
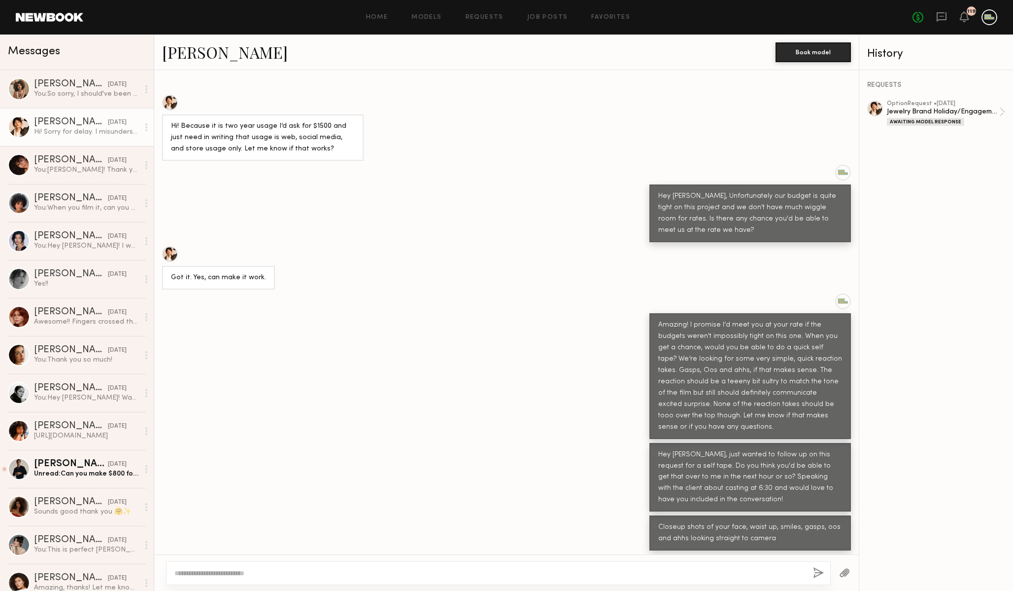
click at [257, 572] on textarea at bounding box center [489, 573] width 631 height 10
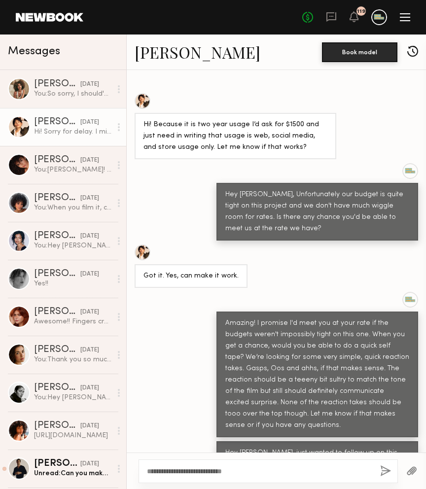
scroll to position [1017, 0]
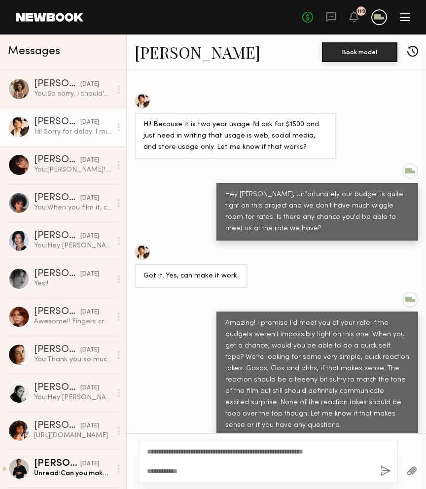
type textarea "**********"
click at [383, 469] on button "button" at bounding box center [385, 471] width 11 height 12
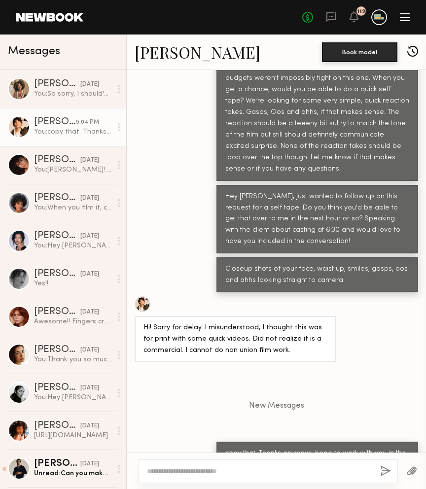
scroll to position [1293, 0]
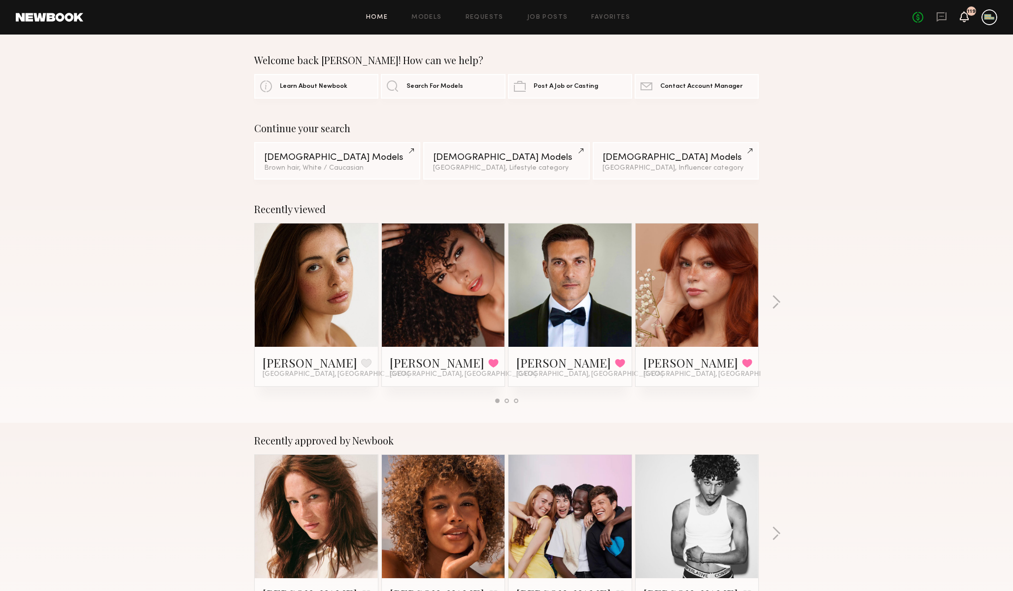
click at [964, 14] on icon at bounding box center [965, 16] width 8 height 7
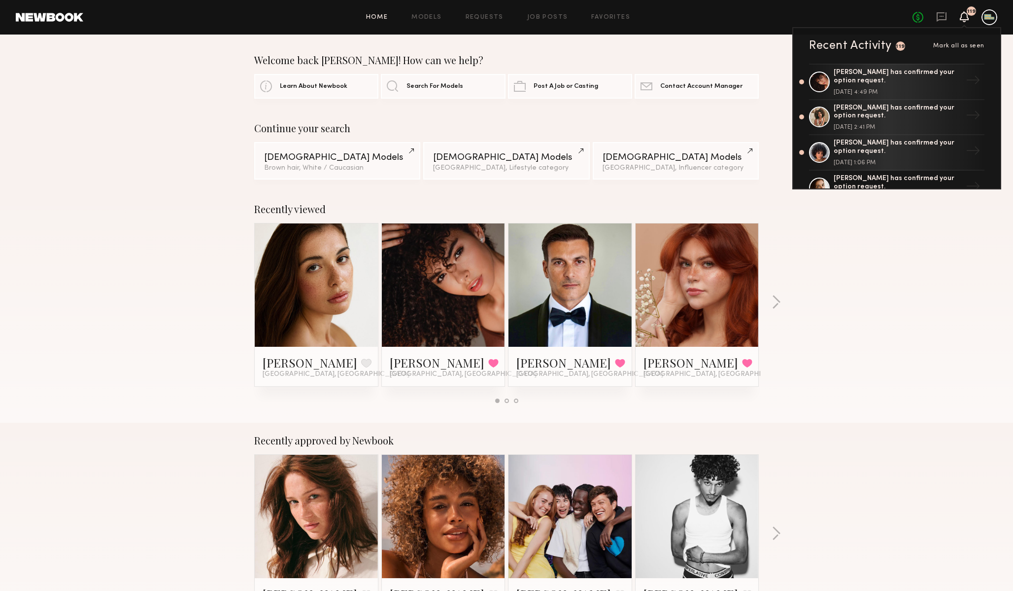
click at [852, 268] on div "Recently viewed [PERSON_NAME] Favorite [GEOGRAPHIC_DATA], CA [PERSON_NAME] Favo…" at bounding box center [506, 306] width 1013 height 231
